Goal: Use online tool/utility

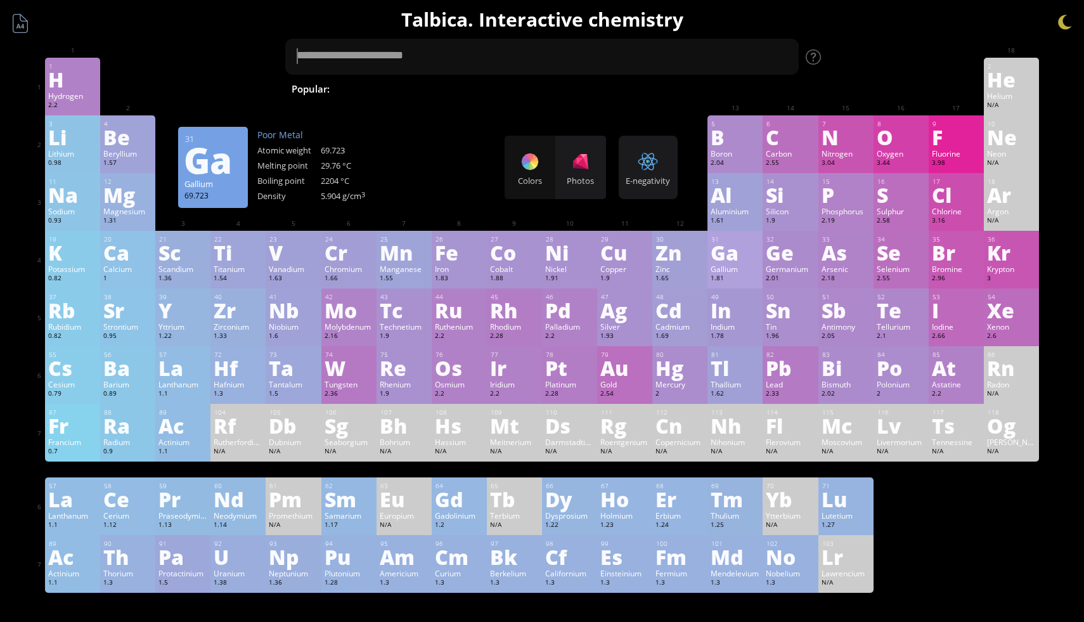
scroll to position [18, 0]
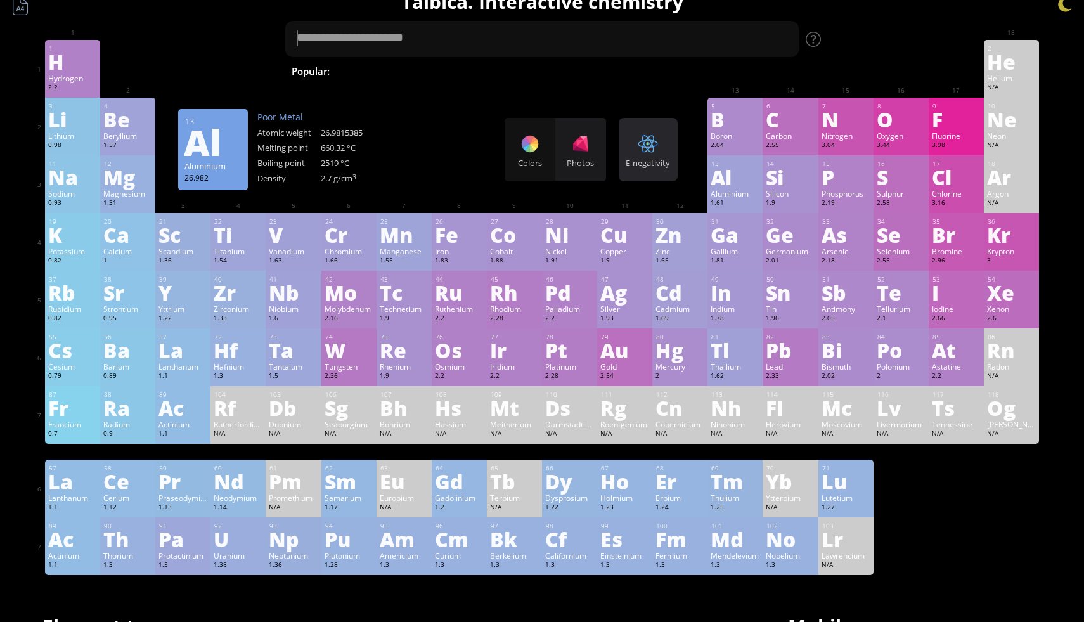
click at [639, 167] on div "E-negativity" at bounding box center [648, 162] width 53 height 11
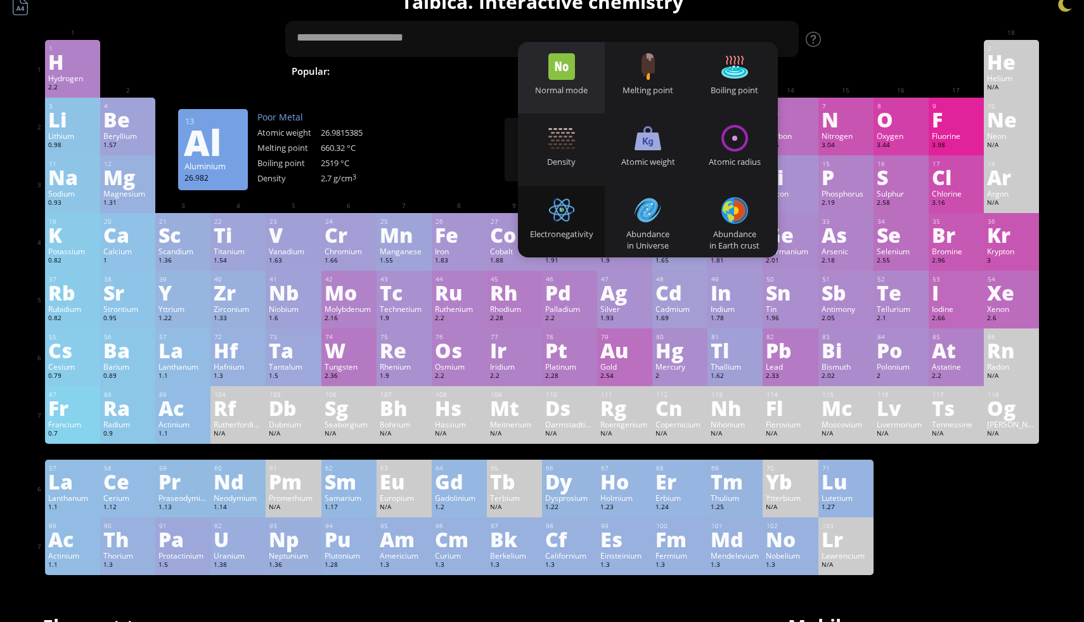
click at [574, 102] on div "Normal mode" at bounding box center [561, 78] width 87 height 72
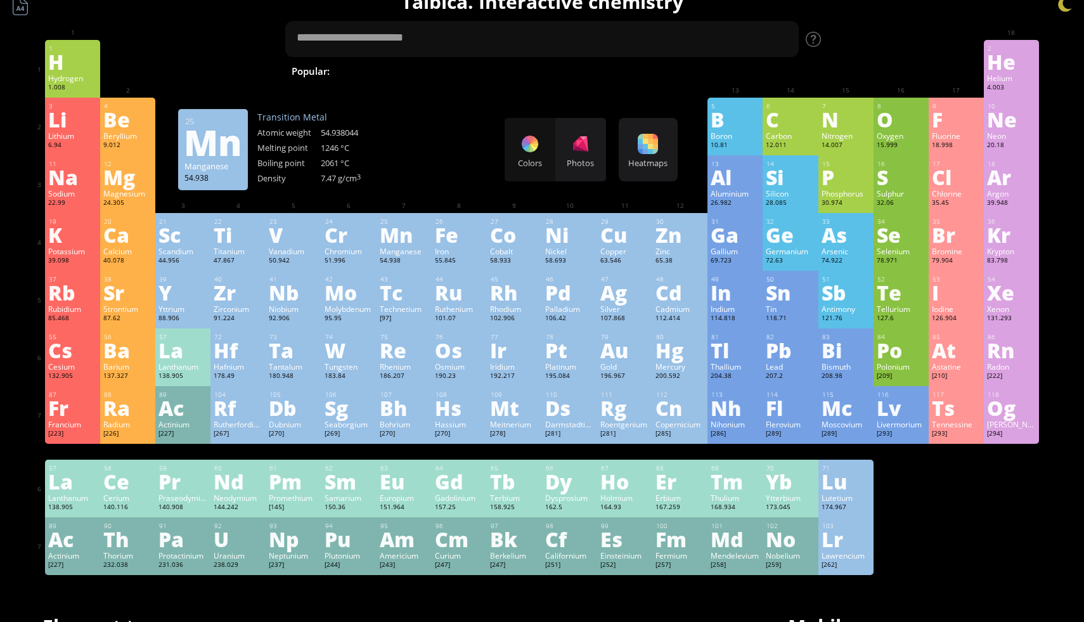
scroll to position [0, 0]
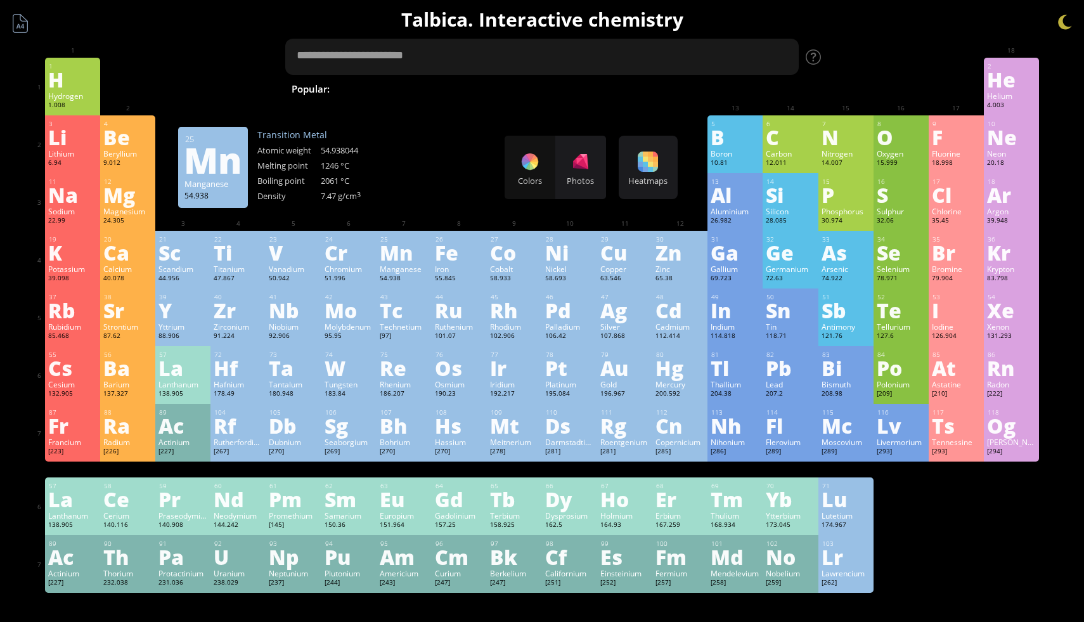
click at [493, 70] on textarea at bounding box center [541, 57] width 513 height 36
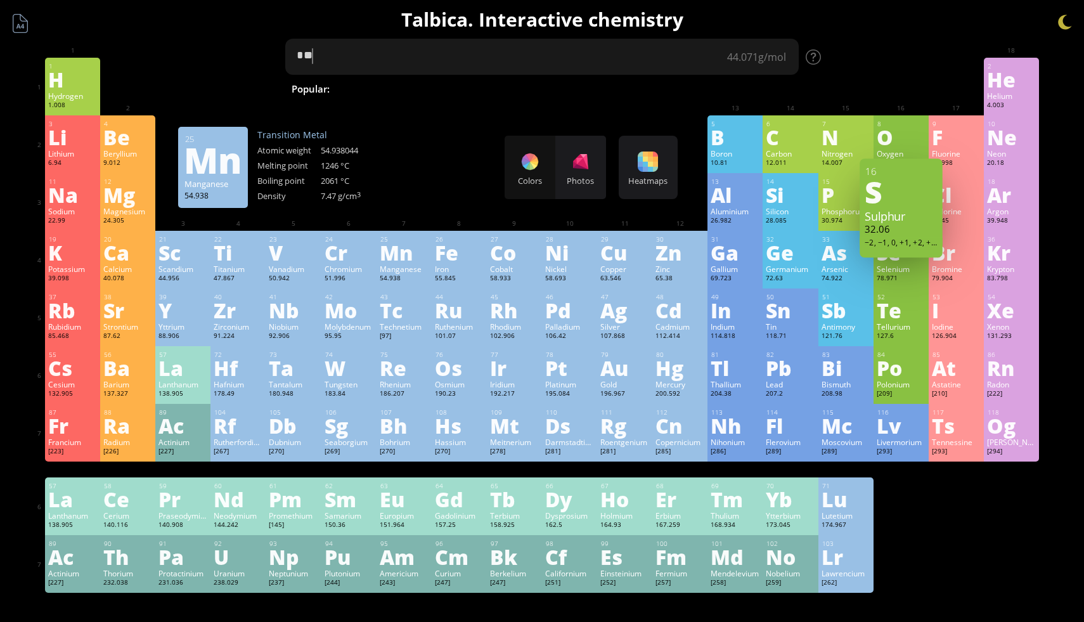
type textarea "*"
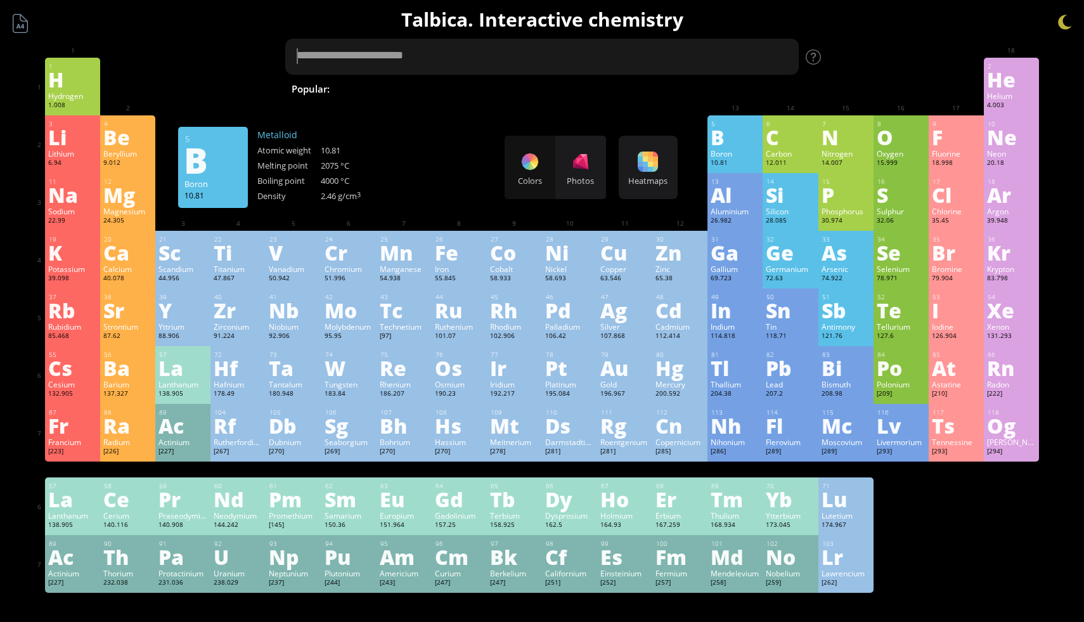
click at [453, 59] on textarea at bounding box center [541, 57] width 513 height 36
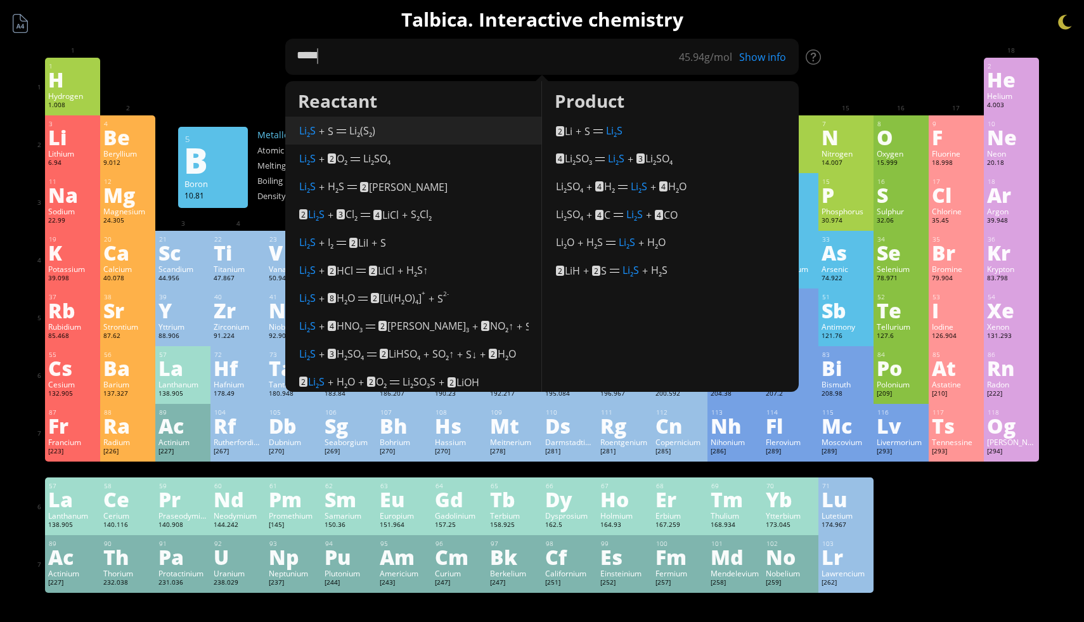
click at [309, 130] on span "Li 2 S" at bounding box center [307, 131] width 16 height 14
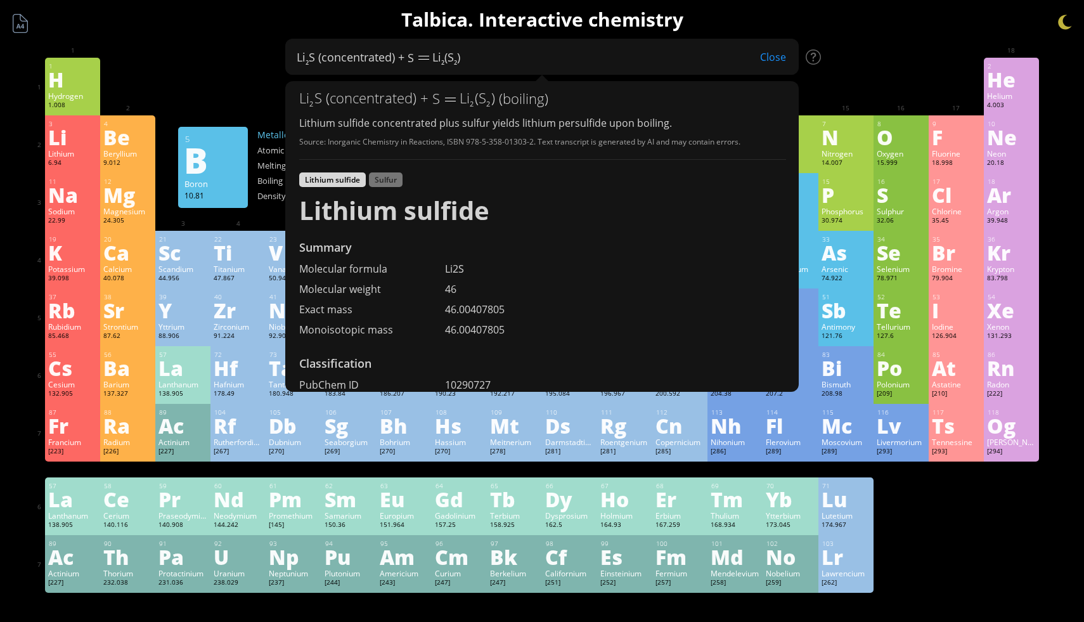
scroll to position [37, 0]
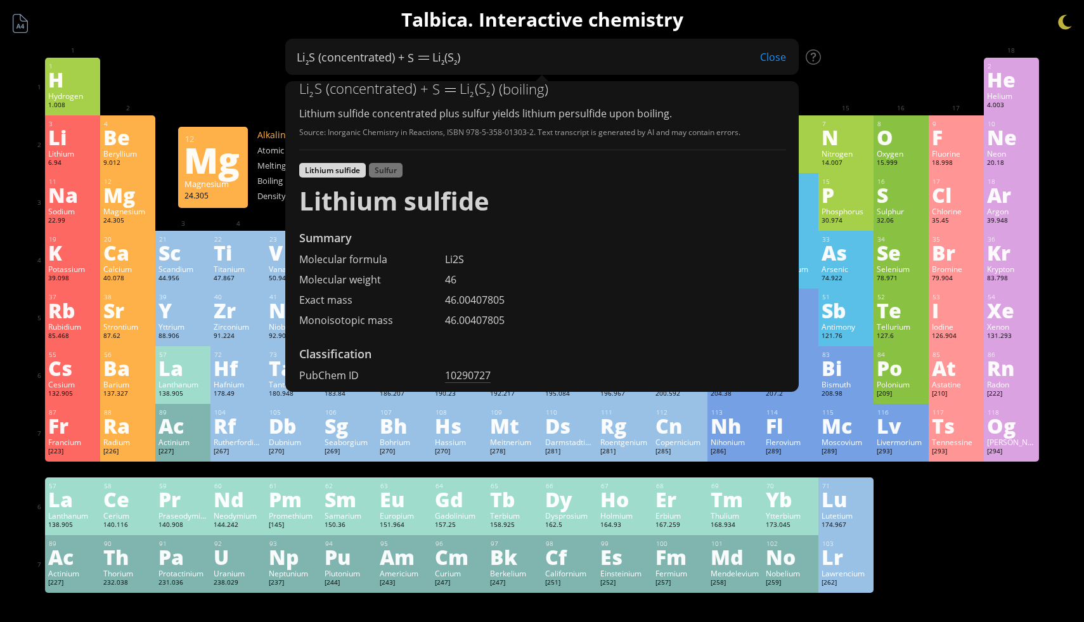
click at [783, 60] on div "Close" at bounding box center [772, 57] width 51 height 16
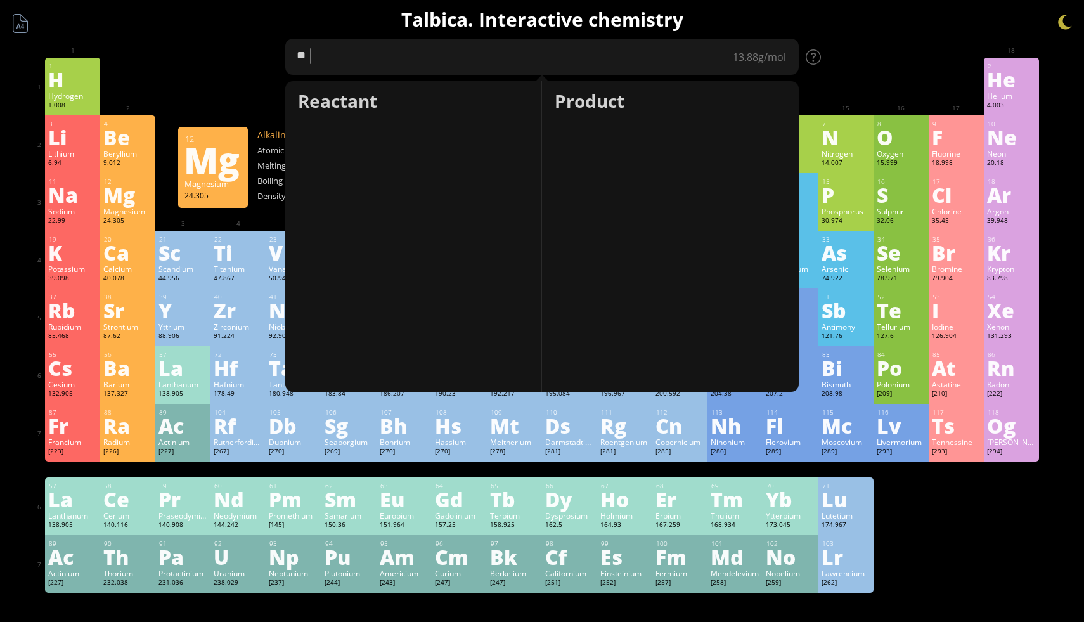
type textarea "*"
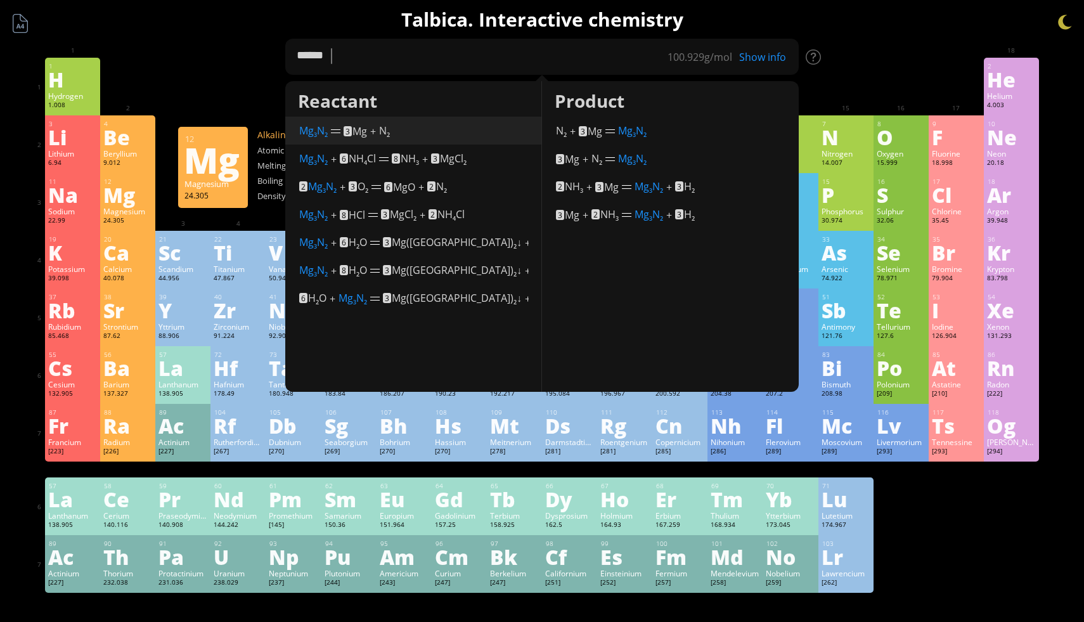
click at [309, 134] on span "Mg 3 N 2" at bounding box center [313, 131] width 29 height 14
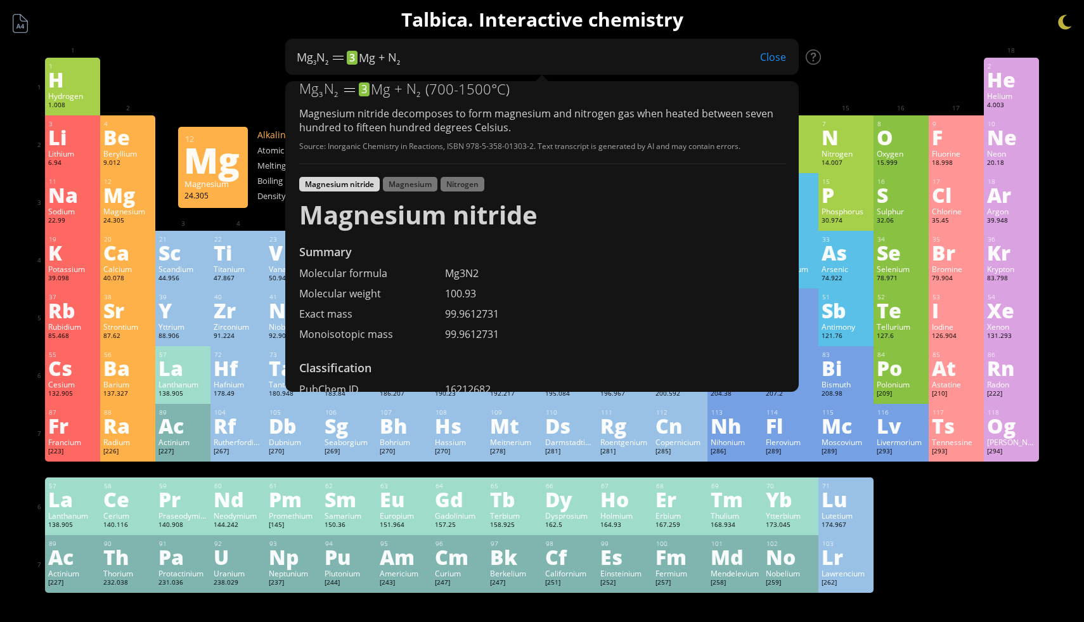
click at [774, 61] on div "Close" at bounding box center [772, 57] width 51 height 16
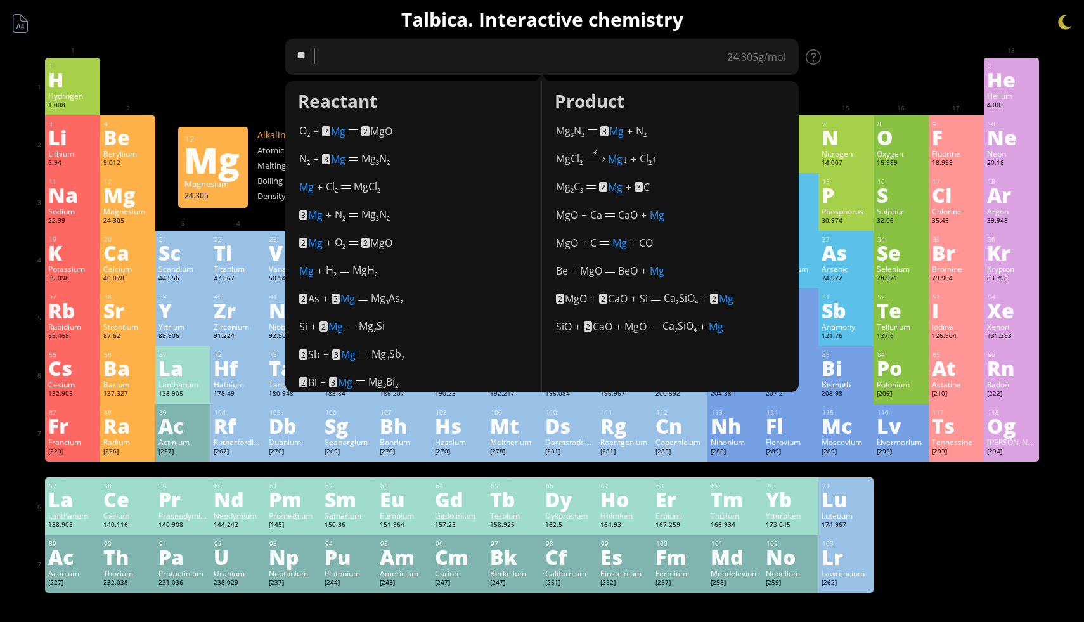
type textarea "*"
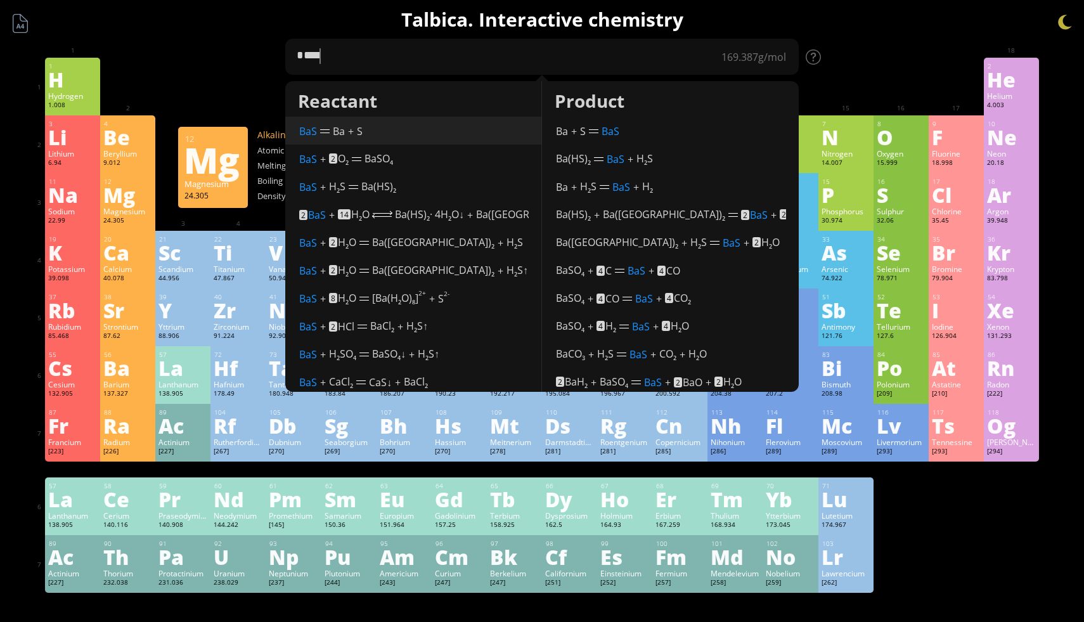
click at [307, 130] on span "BaS" at bounding box center [308, 131] width 18 height 14
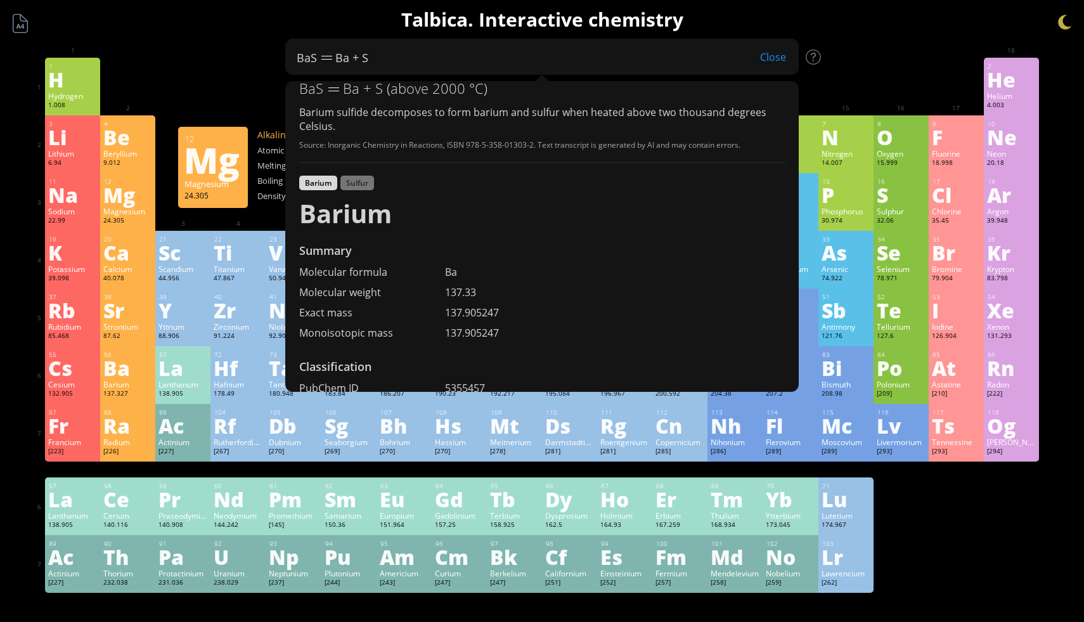
click at [196, 79] on div "1 H Hydrogen 1.008 −1, +1 −1, +1 -259.14 °C -252.87 °C 0.0899 g/l 1s 1 2 He Hel…" at bounding box center [542, 87] width 994 height 58
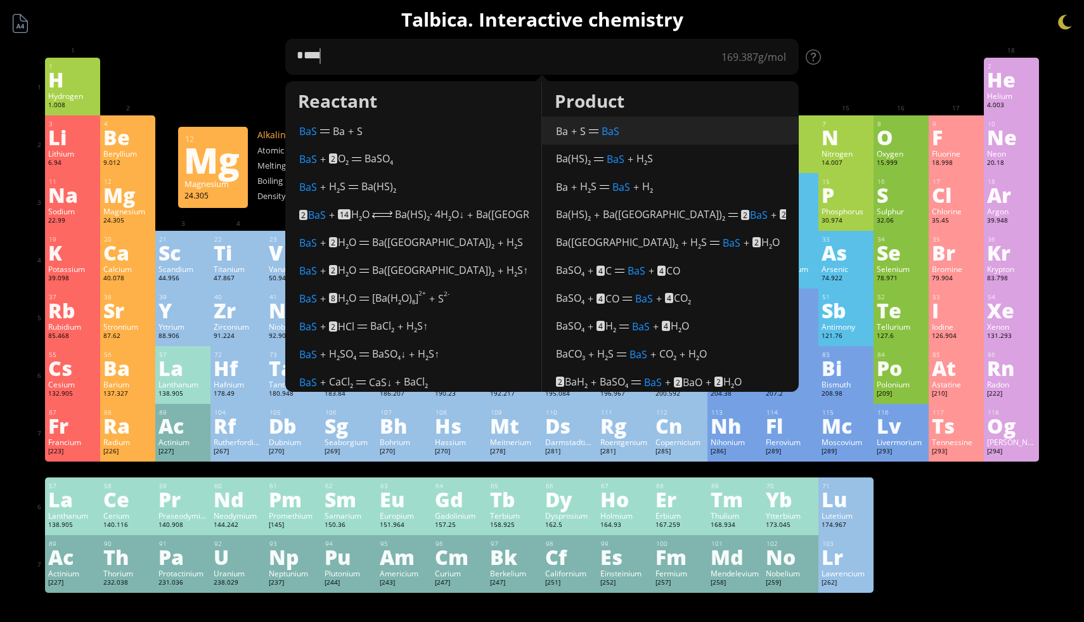
click at [610, 131] on span "BaS" at bounding box center [610, 131] width 18 height 14
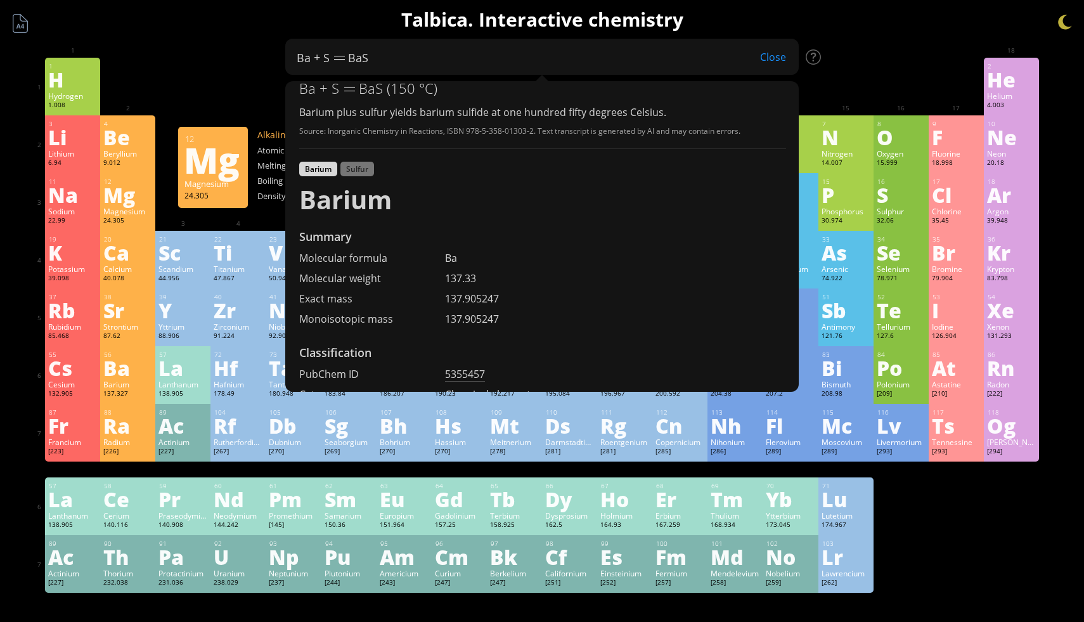
click at [366, 89] on span "BaS" at bounding box center [371, 88] width 24 height 18
click at [769, 55] on div "Close" at bounding box center [772, 57] width 51 height 16
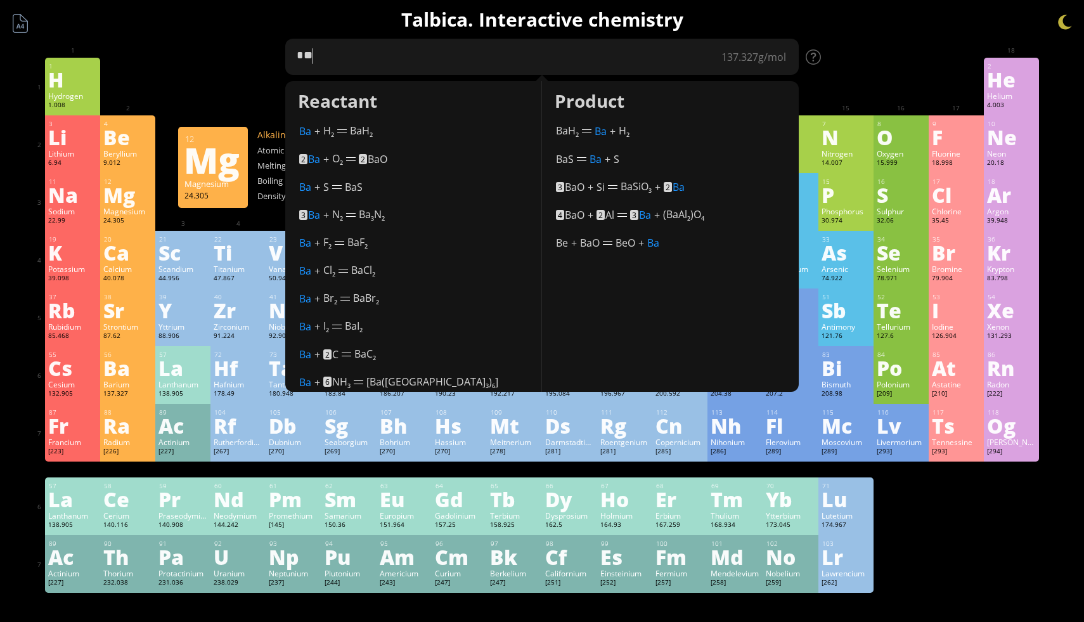
type textarea "*"
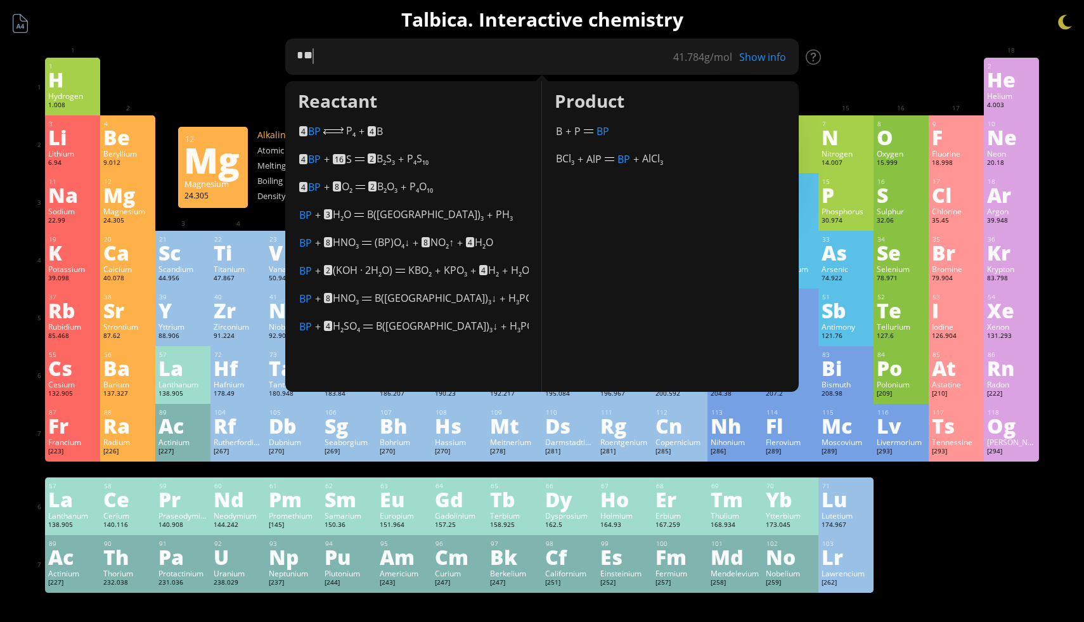
type textarea "*"
